Goal: Task Accomplishment & Management: Use online tool/utility

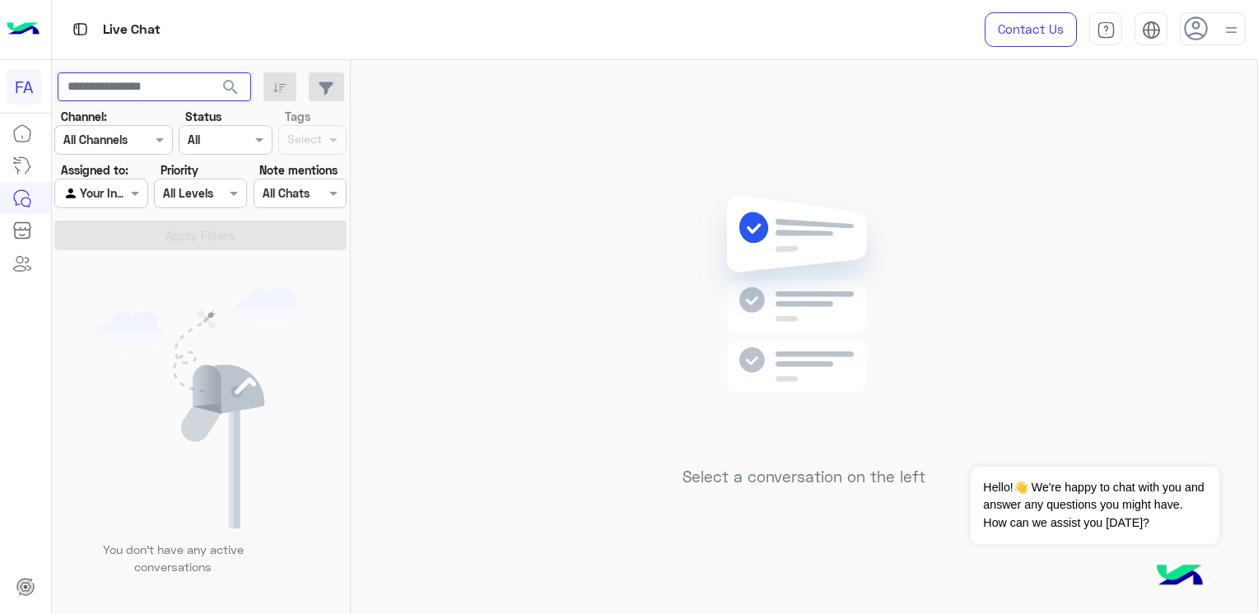
click at [134, 84] on input "text" at bounding box center [154, 87] width 193 height 30
paste input "**********"
type input "**********"
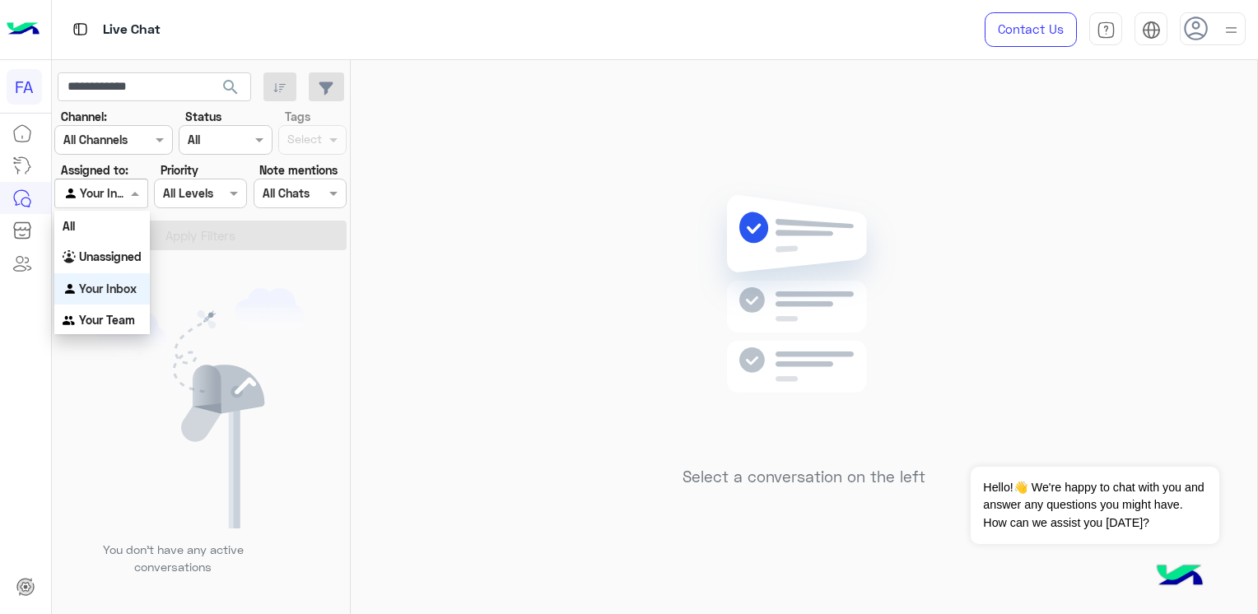
click at [139, 192] on span at bounding box center [137, 192] width 21 height 17
click at [127, 246] on div "Unassigned" at bounding box center [102, 257] width 96 height 32
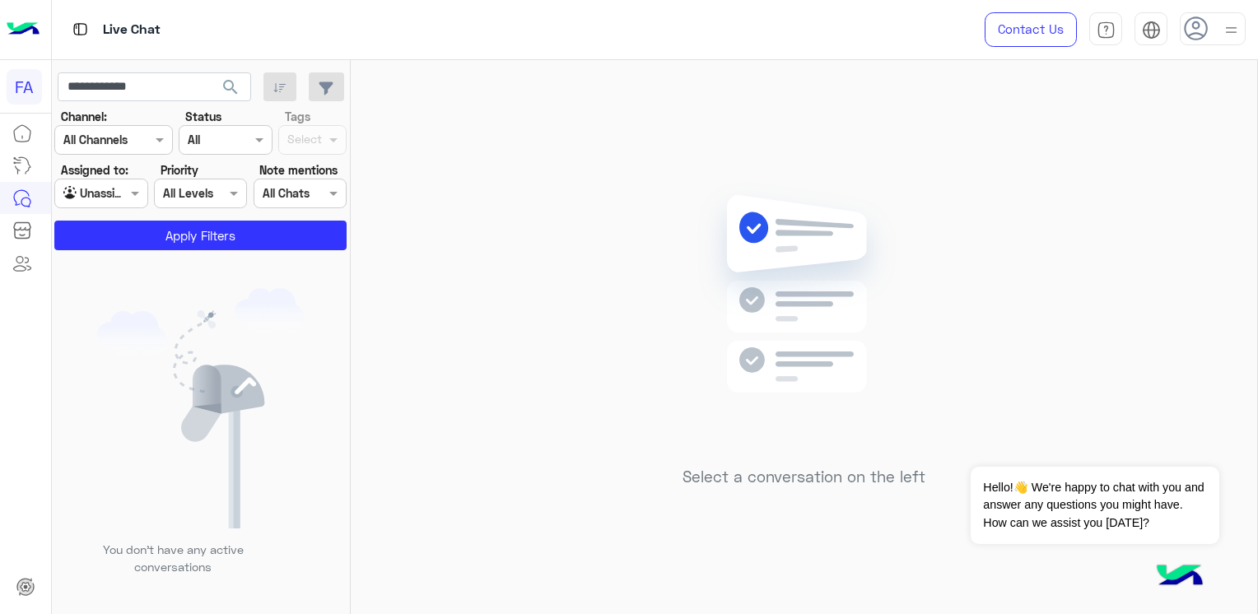
click at [229, 85] on span "search" at bounding box center [231, 87] width 20 height 20
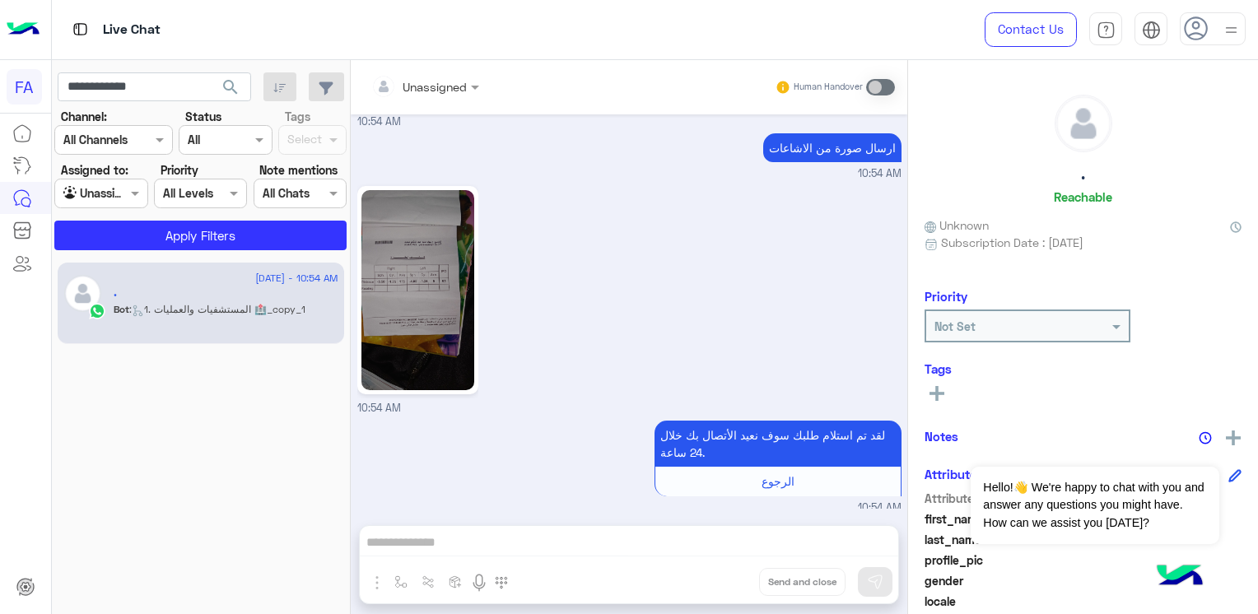
scroll to position [2946, 0]
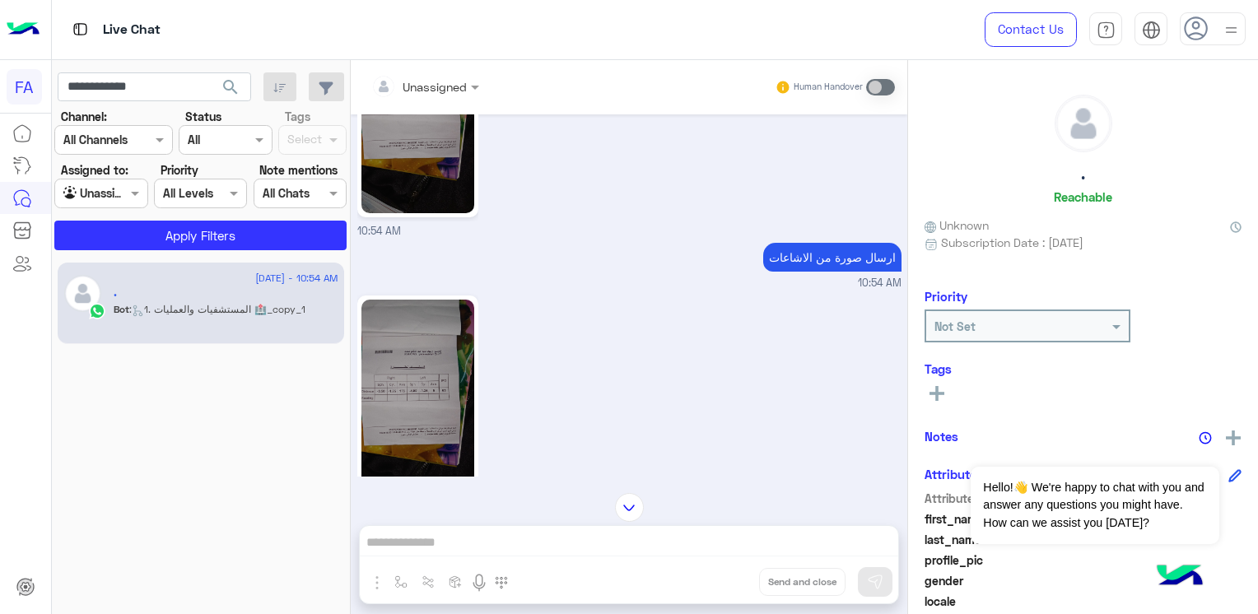
click at [417, 360] on img at bounding box center [417, 400] width 113 height 200
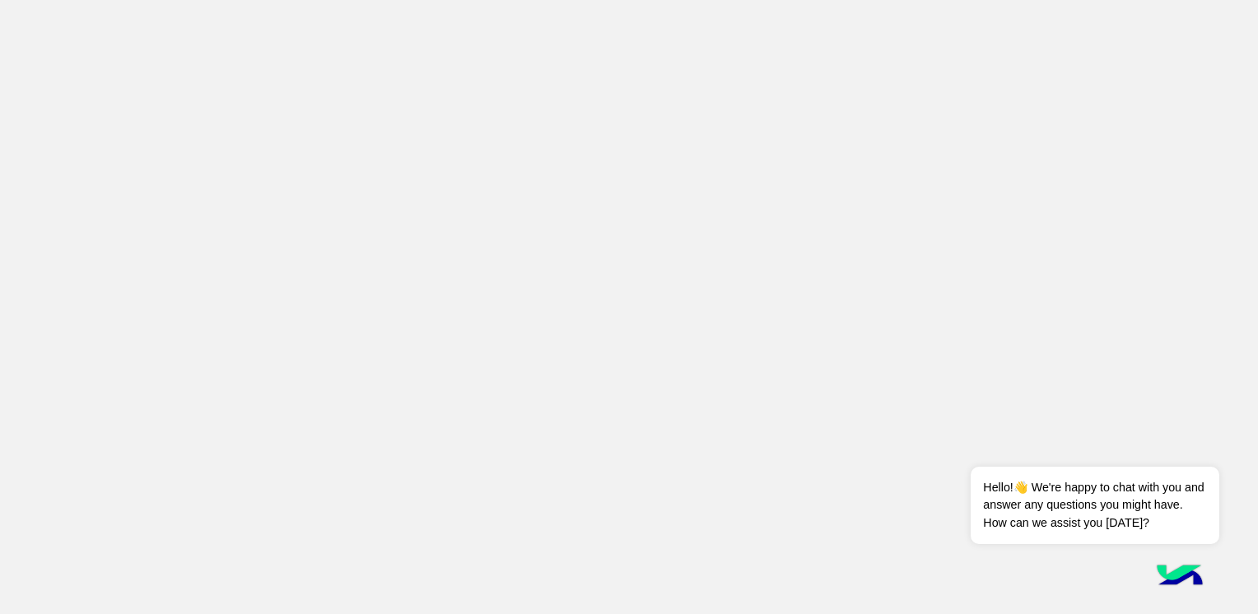
click at [778, 229] on app-root at bounding box center [629, 307] width 1258 height 614
click at [475, 342] on app-root at bounding box center [629, 307] width 1258 height 614
click at [528, 99] on app-root at bounding box center [629, 307] width 1258 height 614
click at [775, 92] on app-root at bounding box center [629, 307] width 1258 height 614
click at [371, 137] on app-root at bounding box center [629, 307] width 1258 height 614
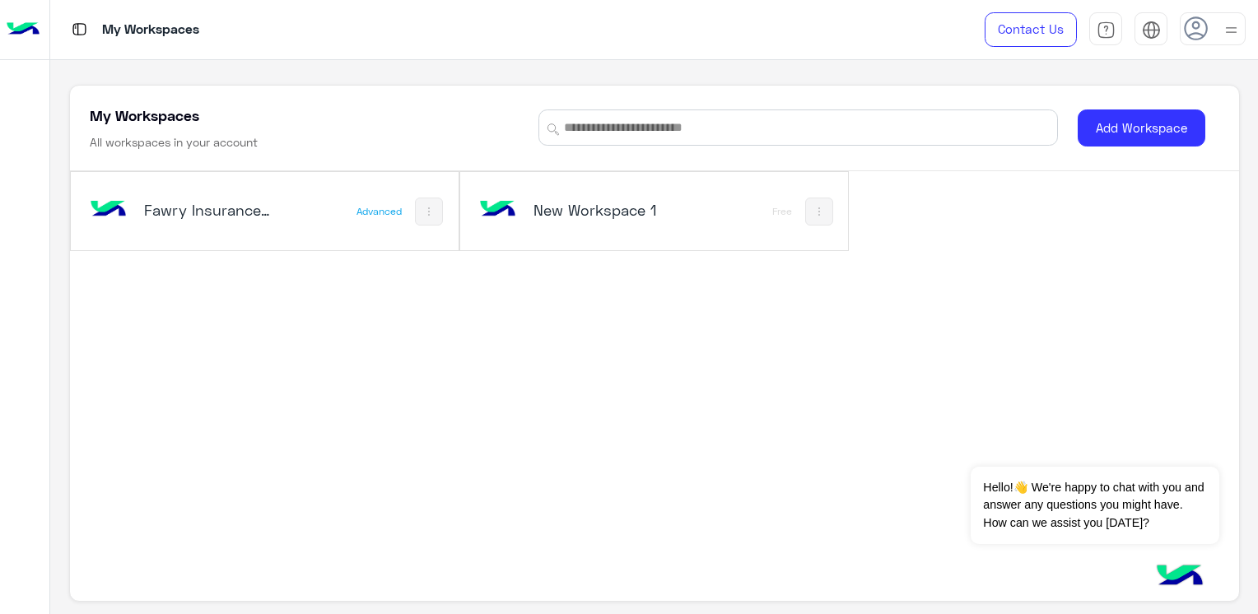
click at [274, 193] on div "Fawry Insurance Brokerage`s" at bounding box center [193, 212] width 214 height 48
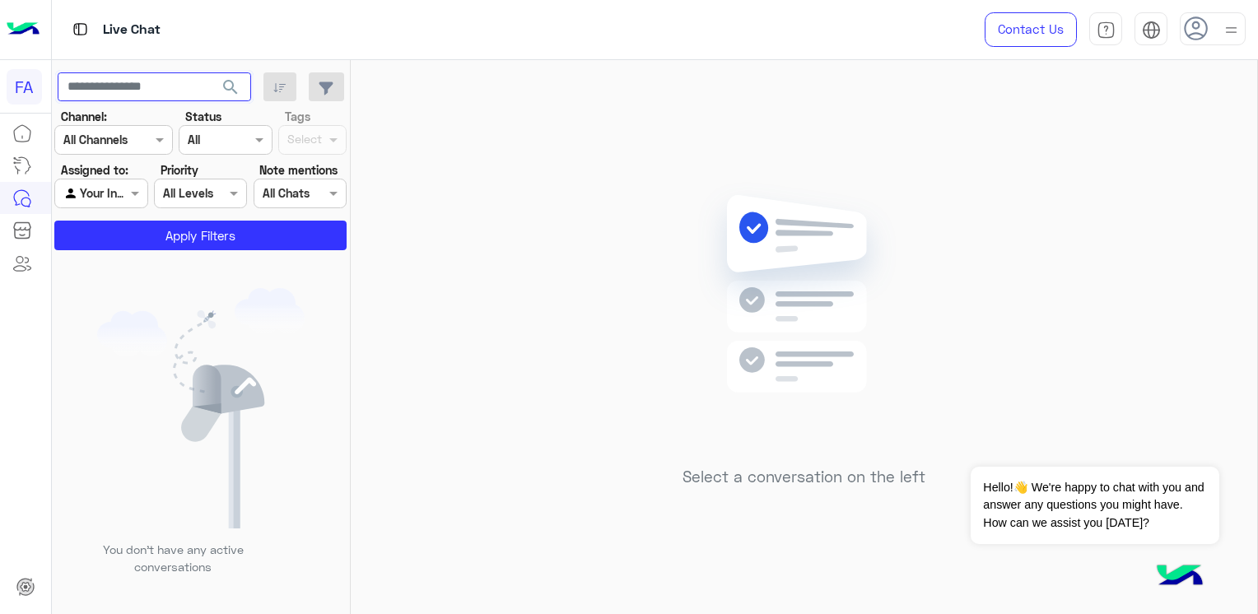
click at [138, 76] on input "text" at bounding box center [154, 87] width 193 height 30
paste input "**********"
type input "**********"
click at [235, 84] on span "search" at bounding box center [231, 87] width 20 height 20
click at [128, 189] on span at bounding box center [137, 192] width 21 height 17
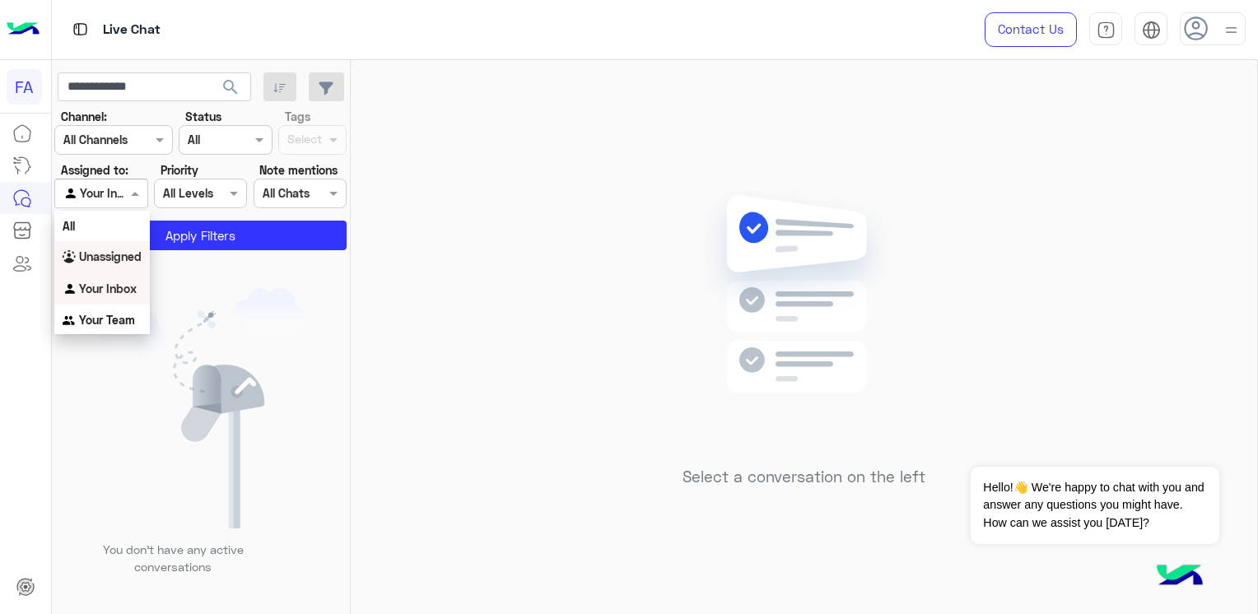
drag, startPoint x: 111, startPoint y: 265, endPoint x: 98, endPoint y: 257, distance: 15.5
click at [98, 257] on b "Unassigned" at bounding box center [110, 256] width 63 height 14
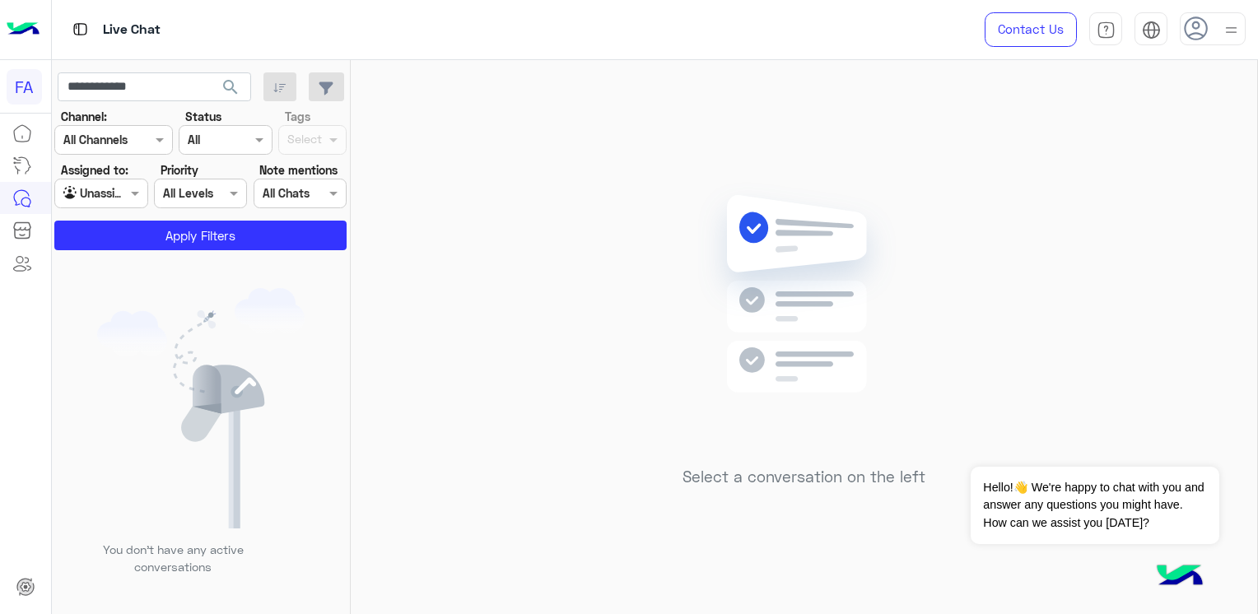
click at [98, 257] on div "You don’t have any active conversations" at bounding box center [201, 438] width 299 height 364
drag, startPoint x: 98, startPoint y: 257, endPoint x: 299, endPoint y: 234, distance: 202.2
click at [299, 234] on button "Apply Filters" at bounding box center [200, 236] width 292 height 30
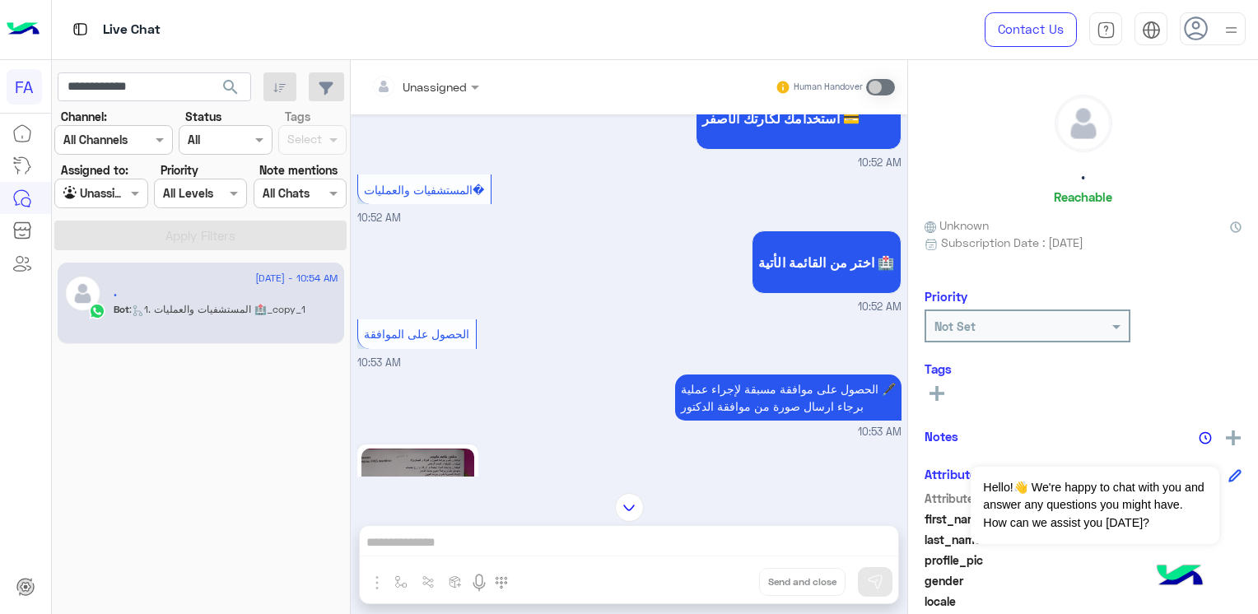
scroll to position [2456, 0]
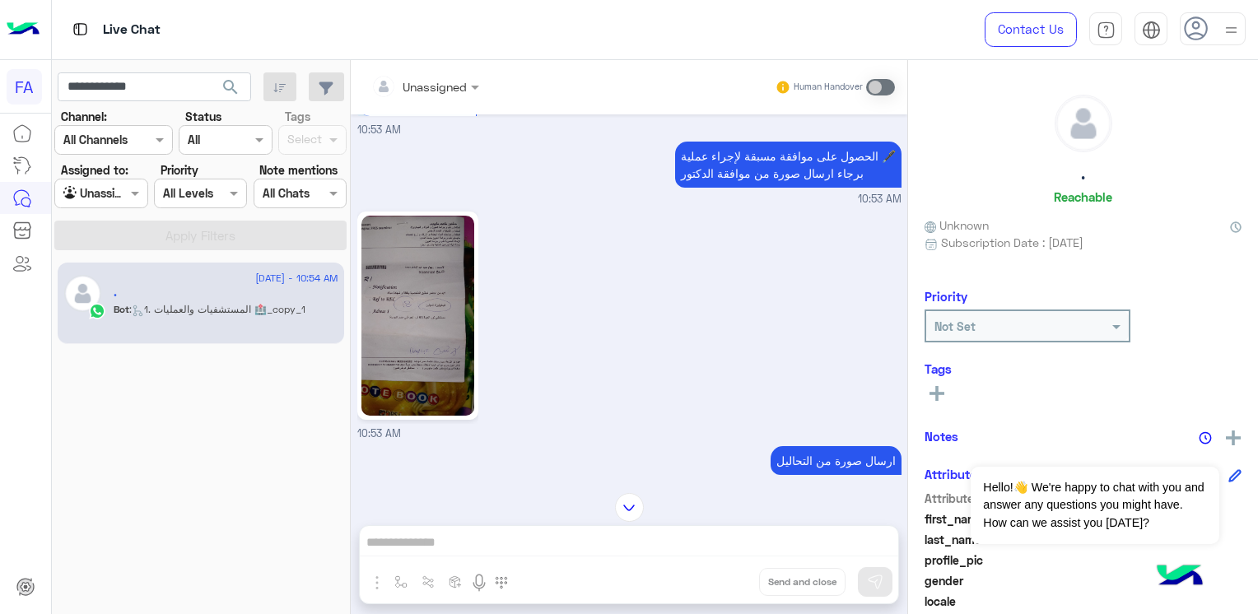
click at [413, 287] on img at bounding box center [417, 316] width 113 height 200
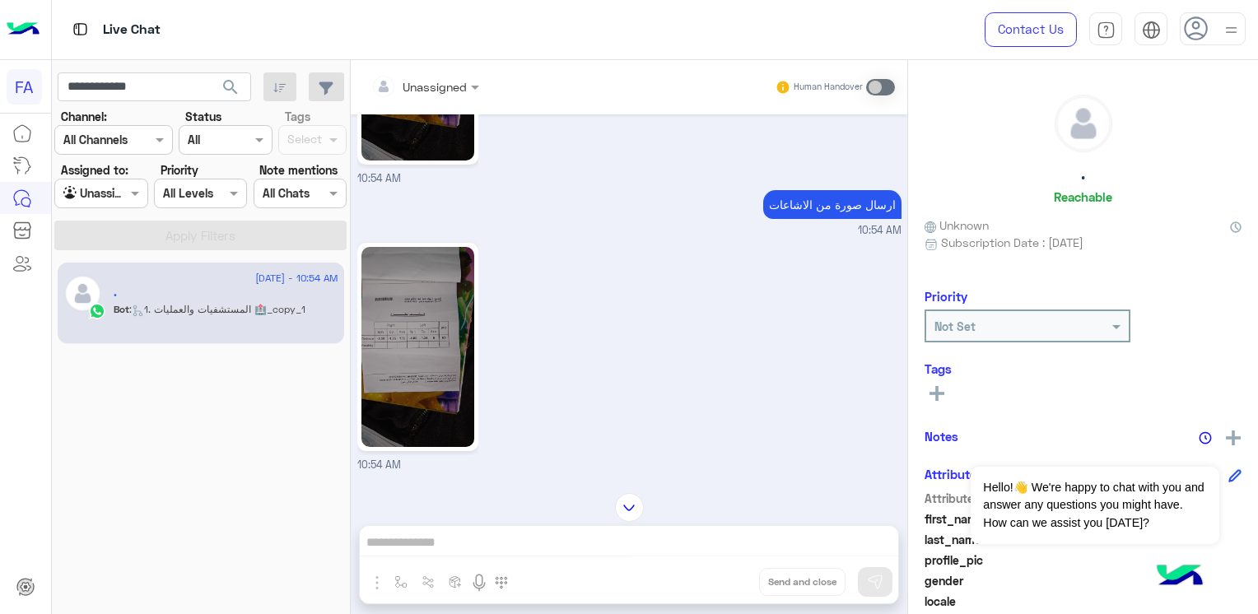
scroll to position [3056, 0]
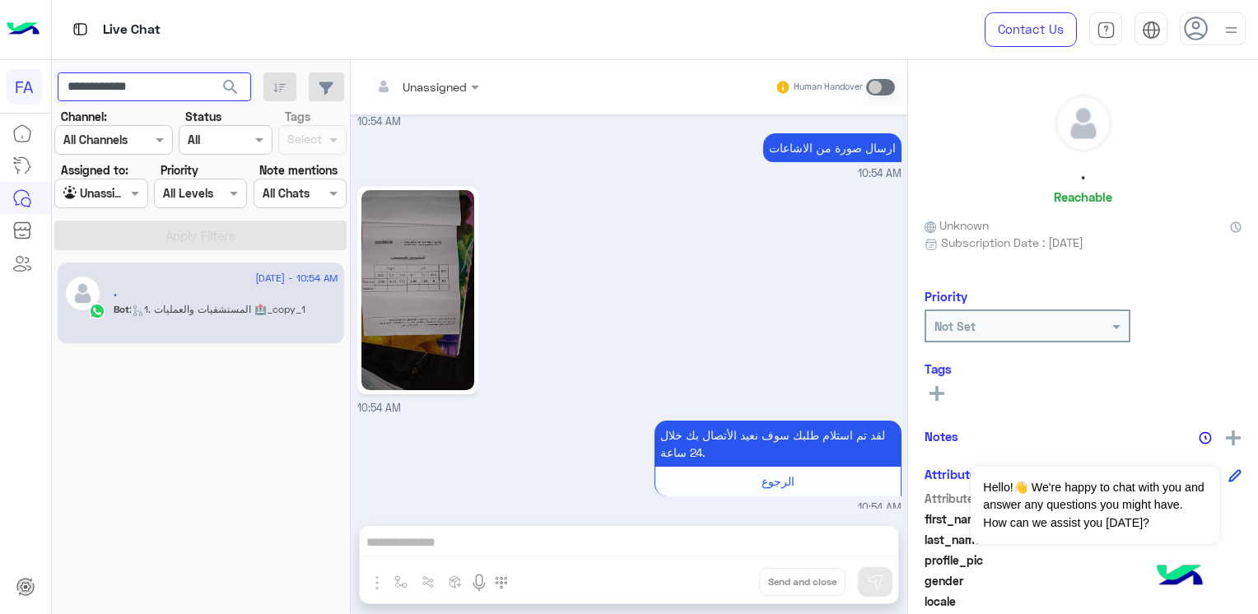
click at [194, 82] on input "**********" at bounding box center [154, 87] width 193 height 30
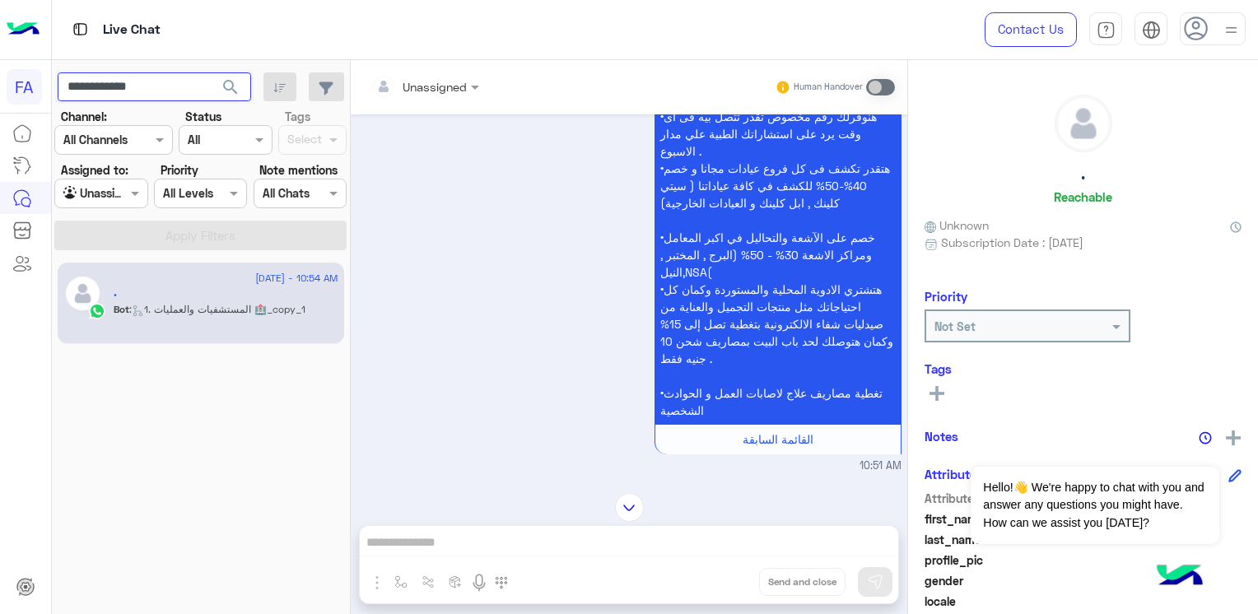
scroll to position [1041, 0]
click at [169, 91] on input "**********" at bounding box center [154, 87] width 193 height 30
click at [510, 265] on div "•لو احتاجت إجراء عملية هتلاقي مبلغ يغطي تكاليف العمليات و العلاج فى المستشفى بم…" at bounding box center [629, 184] width 544 height 573
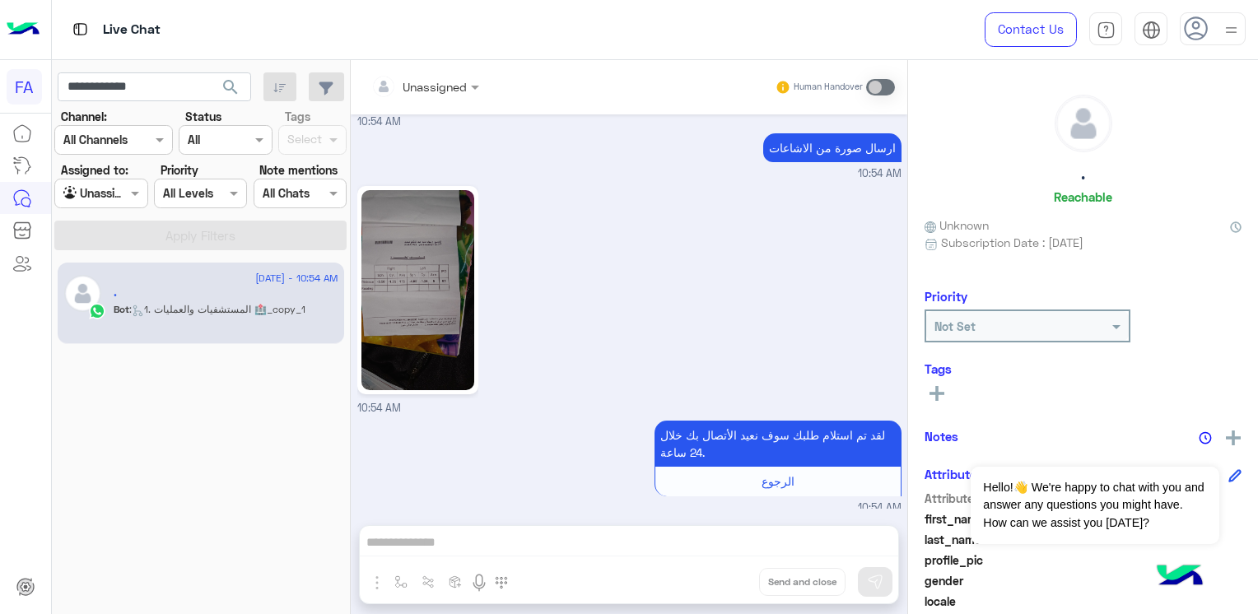
scroll to position [3000, 0]
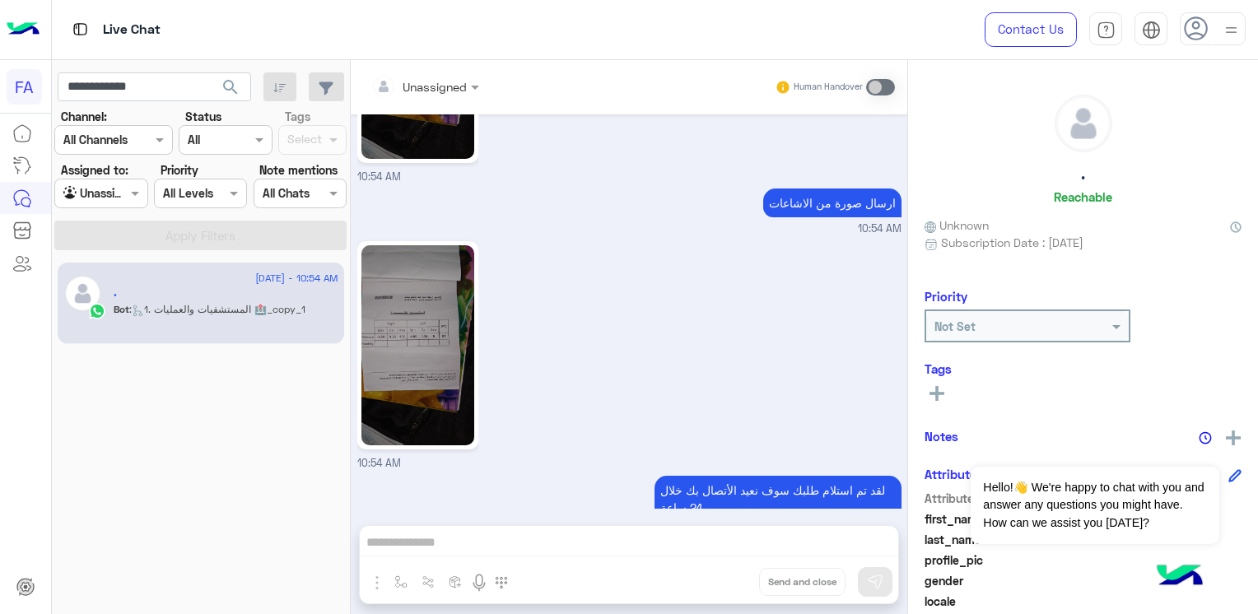
click at [449, 344] on img at bounding box center [417, 345] width 113 height 200
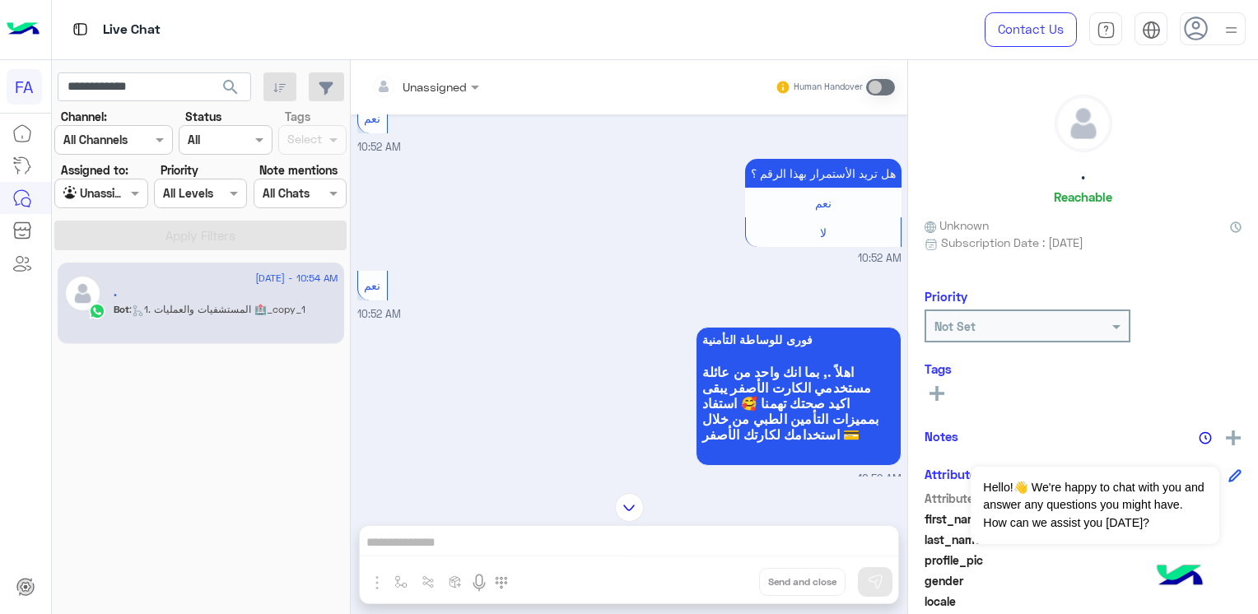
scroll to position [1902, 0]
